Goal: Information Seeking & Learning: Learn about a topic

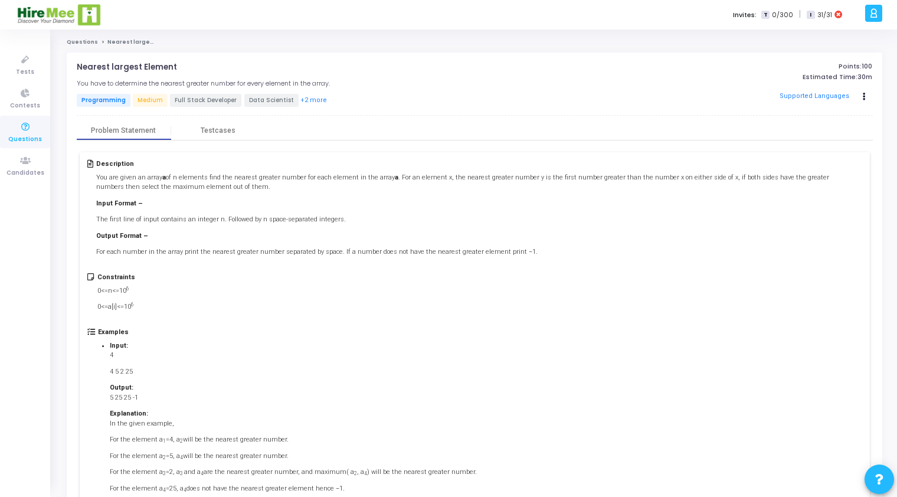
click at [22, 140] on span "Questions" at bounding box center [25, 140] width 34 height 10
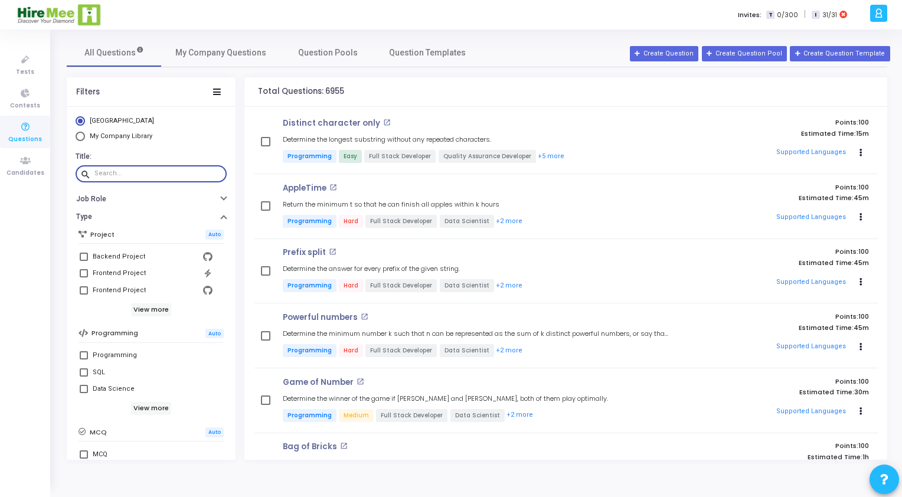
click at [113, 170] on input "text" at bounding box center [157, 173] width 127 height 7
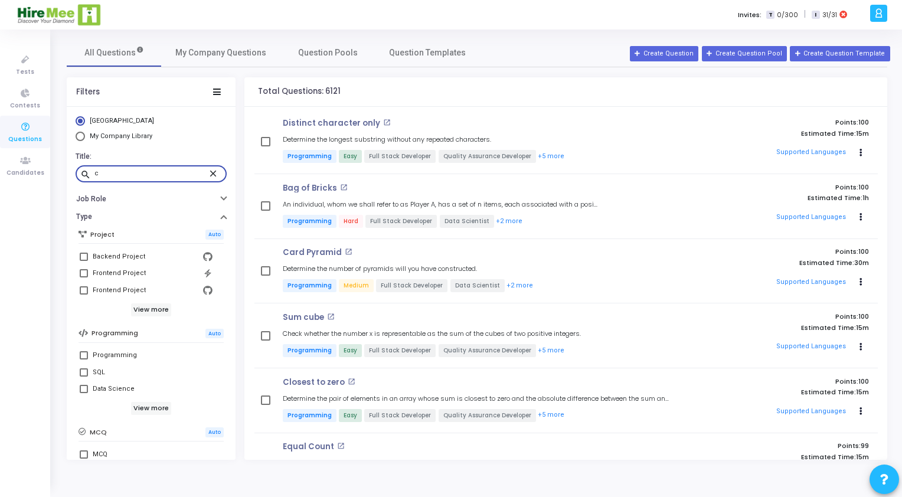
type input "c"
click at [213, 173] on mat-icon "close" at bounding box center [215, 173] width 14 height 11
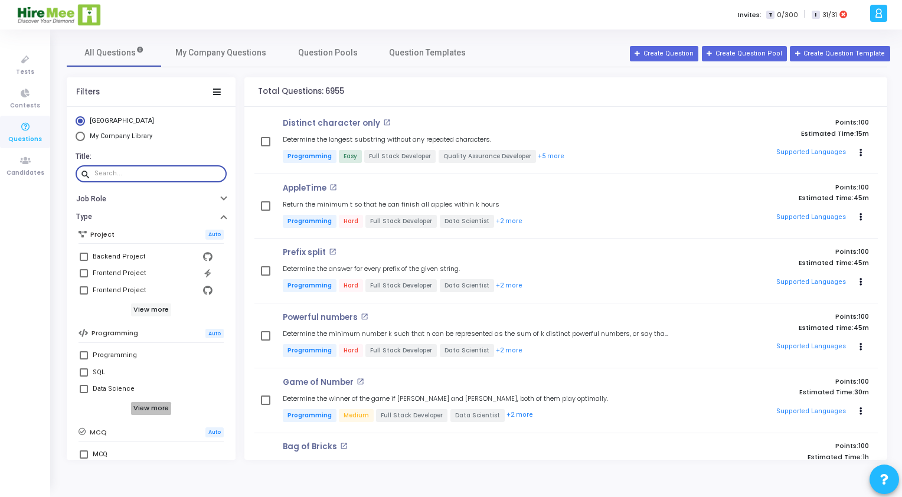
click at [160, 410] on h6 "View more" at bounding box center [151, 408] width 41 height 13
click at [121, 333] on h6 "Programming" at bounding box center [114, 333] width 47 height 8
click at [104, 173] on input "text" at bounding box center [157, 173] width 127 height 7
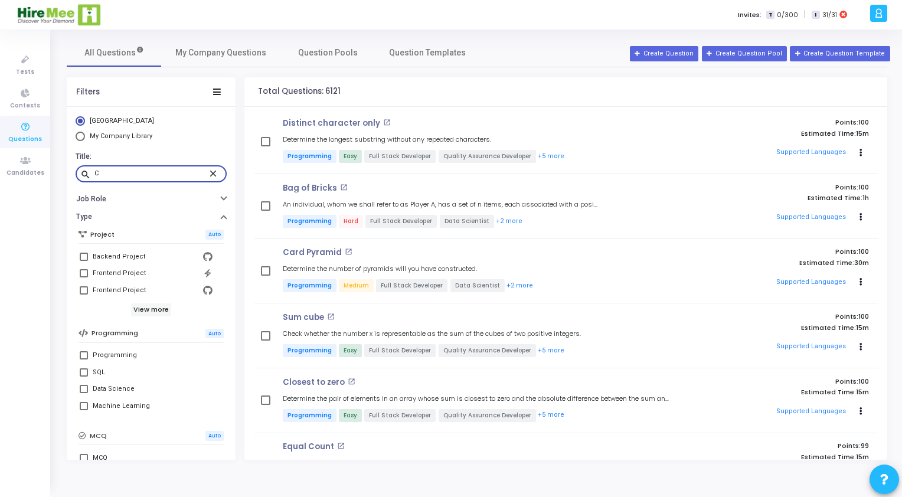
type input "C"
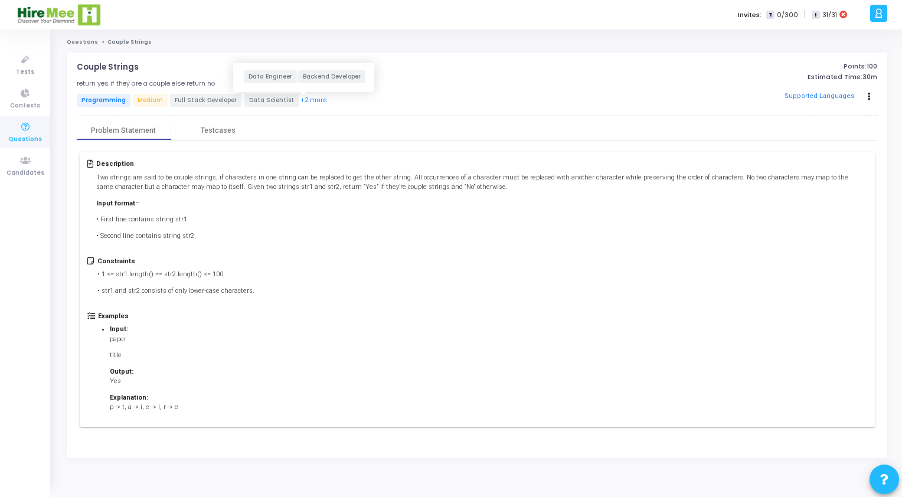
click at [305, 97] on button "+2 more" at bounding box center [314, 100] width 28 height 11
click at [307, 103] on button "+2 more" at bounding box center [314, 100] width 28 height 11
click at [300, 100] on button "+2 more" at bounding box center [314, 100] width 28 height 11
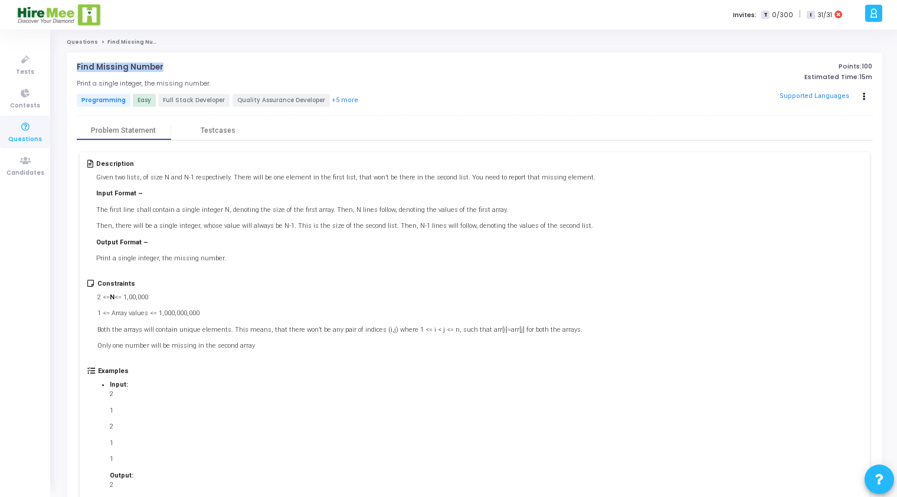
drag, startPoint x: 77, startPoint y: 67, endPoint x: 169, endPoint y: 68, distance: 92.1
click at [169, 68] on h4 "Find Missing Number open_in_new" at bounding box center [339, 67] width 525 height 9
copy p "Find Missing Number"
click at [173, 70] on h4 "Find Missing Number open_in_new" at bounding box center [339, 67] width 525 height 9
click at [160, 63] on h4 "Find Missing Number open_in_new" at bounding box center [339, 67] width 525 height 9
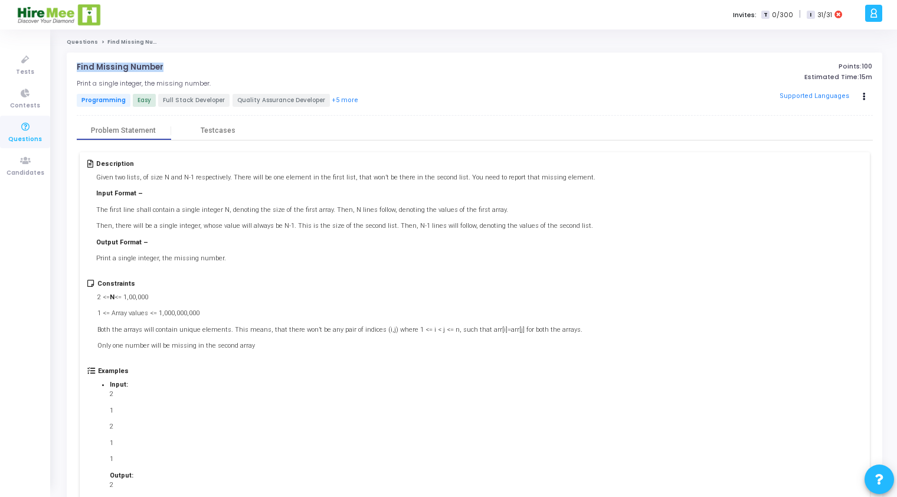
drag, startPoint x: 166, startPoint y: 65, endPoint x: 76, endPoint y: 69, distance: 91.0
click at [76, 69] on div "Find Missing Number open_in_new Print a single integer, the missing number. Pro…" at bounding box center [475, 307] width 816 height 509
copy p "Find Missing Number"
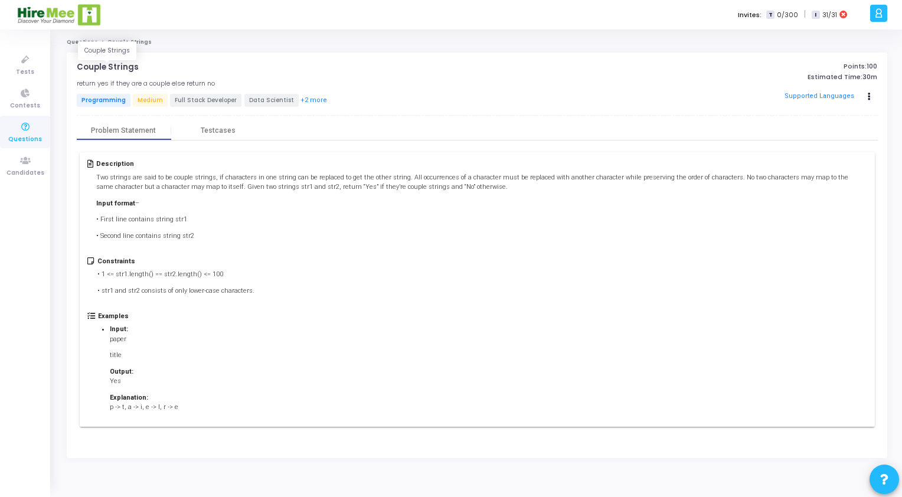
click at [102, 67] on p "Couple Strings" at bounding box center [108, 67] width 62 height 9
copy h4 "Couple Strings open_in_new"
